Goal: Task Accomplishment & Management: Use online tool/utility

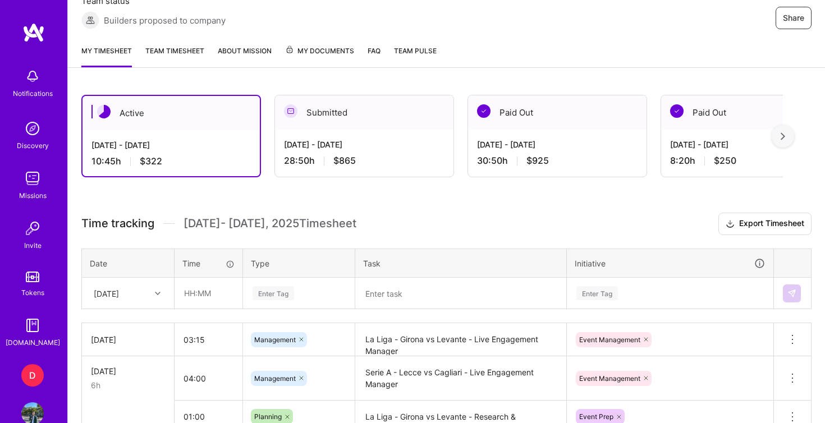
scroll to position [223, 0]
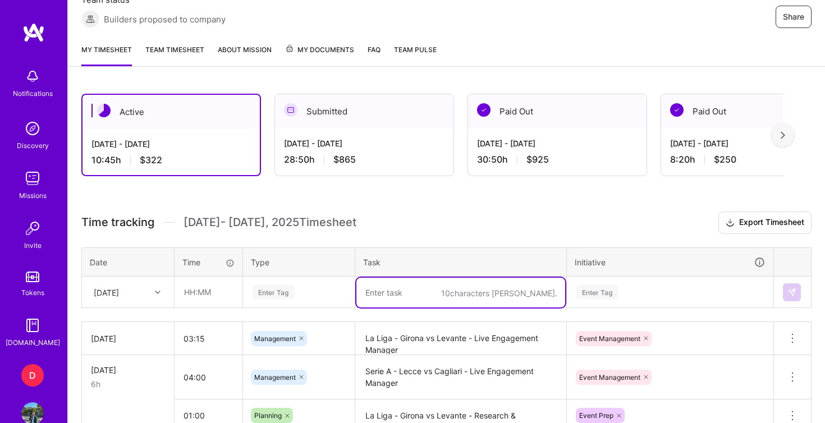
click at [394, 292] on textarea at bounding box center [460, 293] width 209 height 30
click at [194, 292] on input "text" at bounding box center [208, 292] width 67 height 30
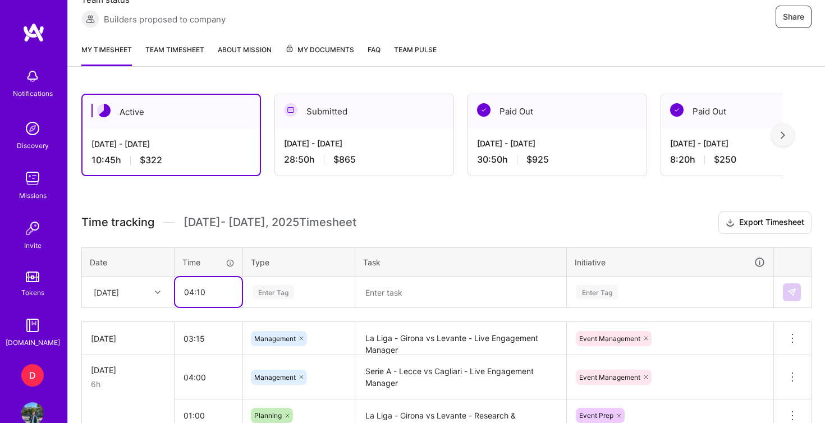
type input "04:10"
click at [279, 299] on div "Enter Tag" at bounding box center [299, 292] width 111 height 29
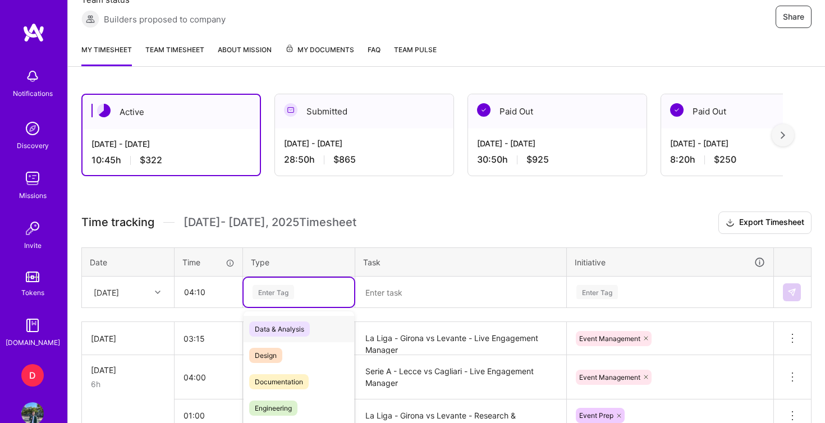
scroll to position [283, 0]
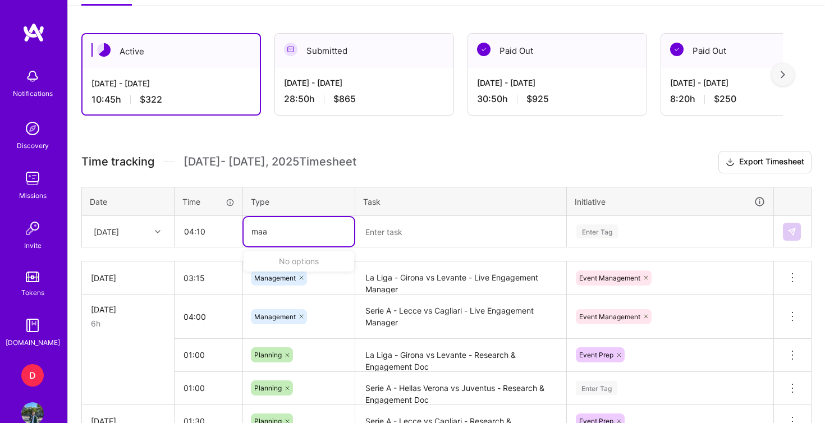
type input "ma"
click at [292, 270] on span "Management" at bounding box center [275, 268] width 53 height 15
click at [385, 228] on textarea at bounding box center [460, 232] width 209 height 30
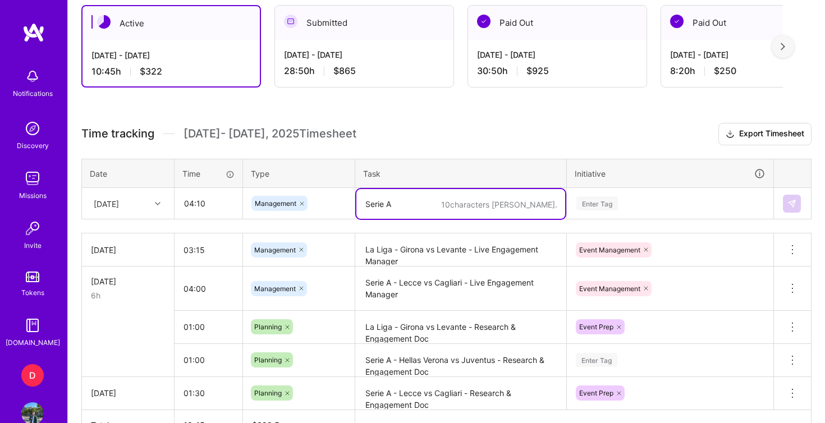
scroll to position [317, 0]
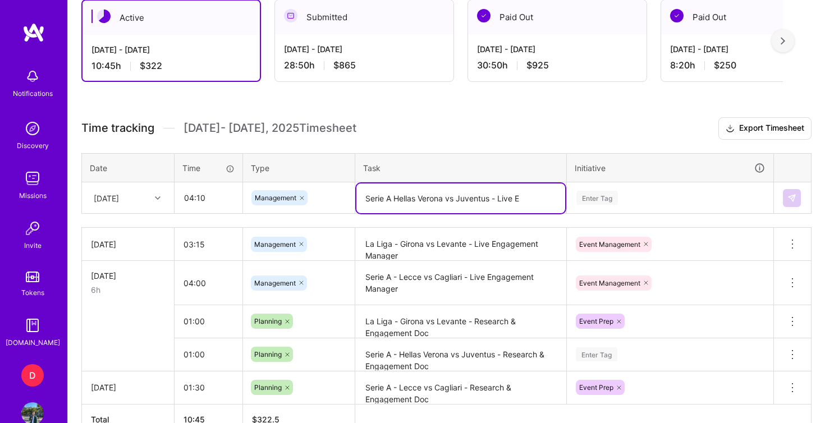
click at [493, 201] on textarea "Serie A Hellas Verona vs Juventus - Live E" at bounding box center [460, 199] width 209 height 30
click at [505, 209] on textarea "Serie A Hellas Verona vs Juventus + show "Vamos" (Pre and post match) - Live E" at bounding box center [460, 205] width 209 height 42
type textarea "Serie A Hellas Verona vs Juventus + show "Vamos" (Pre and post match) - Live Ev…"
click at [586, 199] on div "Time tracking [DATE] - [DATE] Timesheet Export Timesheet Date Time Type Task In…" at bounding box center [446, 276] width 730 height 318
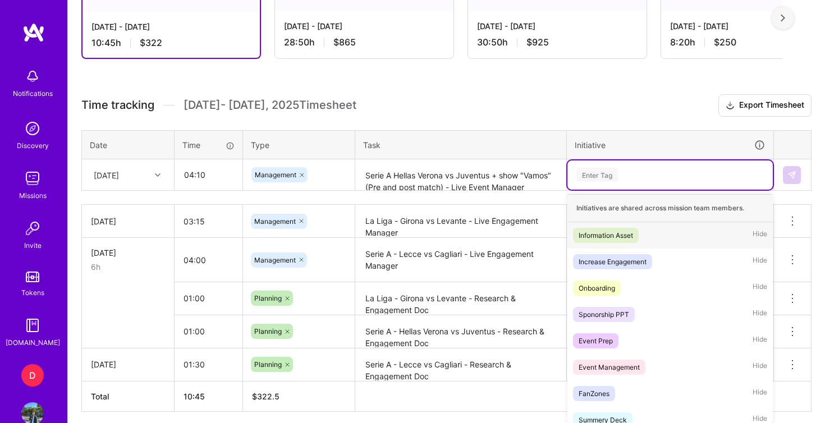
scroll to position [345, 0]
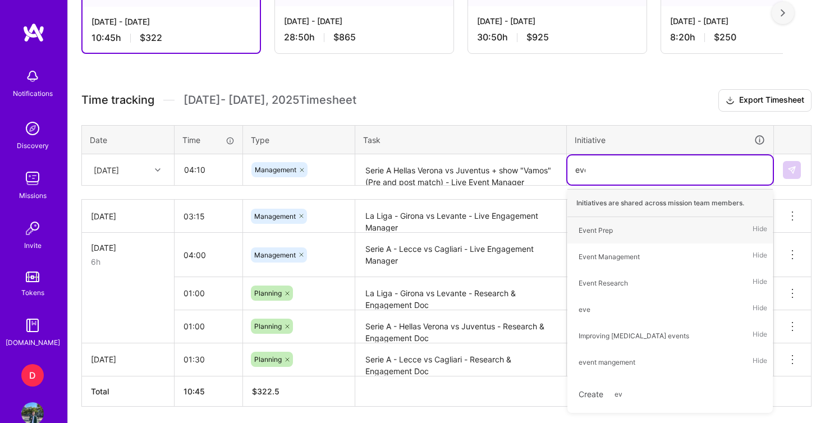
type input "even"
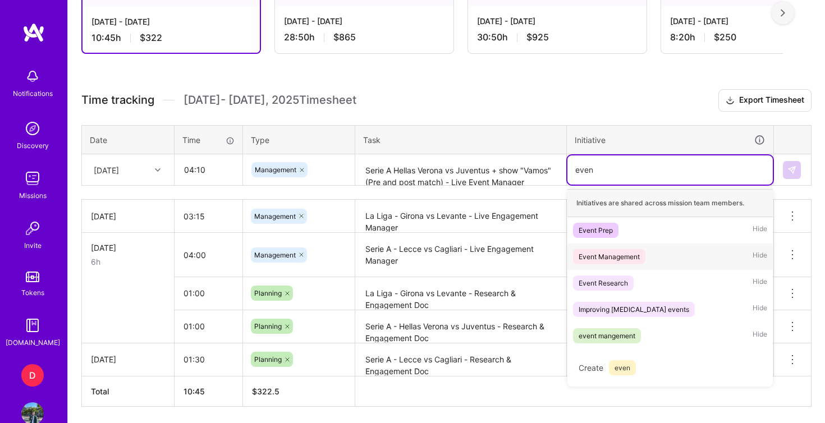
click at [603, 257] on div "Event Management" at bounding box center [609, 257] width 61 height 12
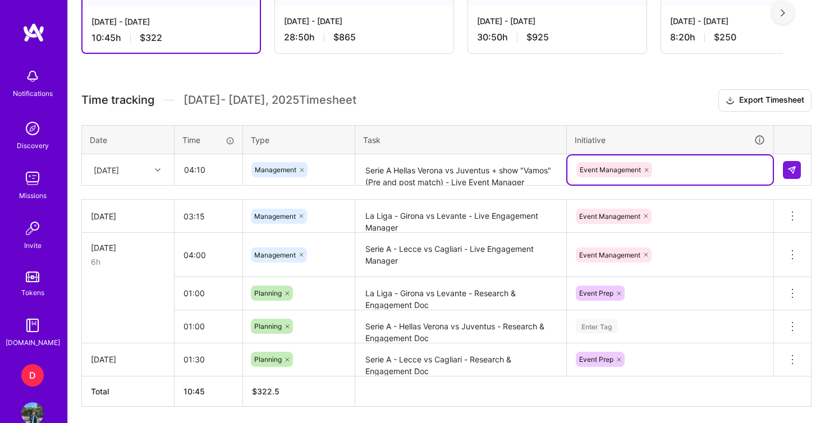
click at [614, 88] on div "Active [DATE] - [DATE] 10:45 h $322 Submitted [DATE] - [DATE] 28:50 h $865 Paid…" at bounding box center [446, 210] width 757 height 504
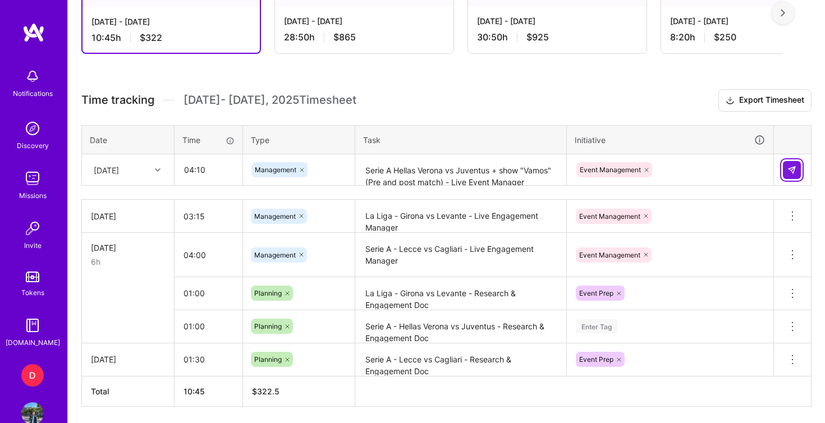
click at [795, 171] on img at bounding box center [792, 170] width 9 height 9
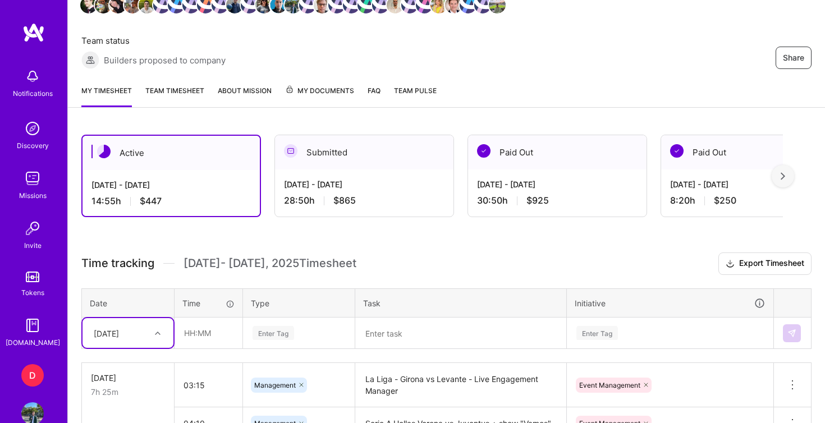
scroll to position [176, 0]
